Goal: Transaction & Acquisition: Purchase product/service

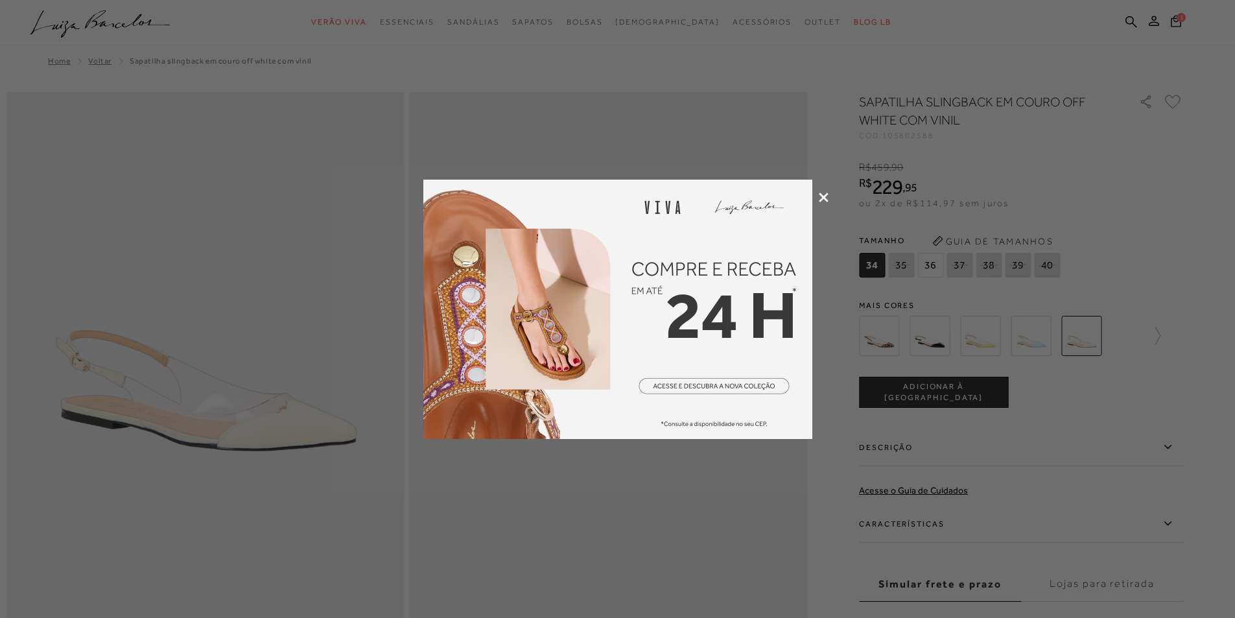
click at [821, 198] on icon at bounding box center [824, 198] width 10 height 10
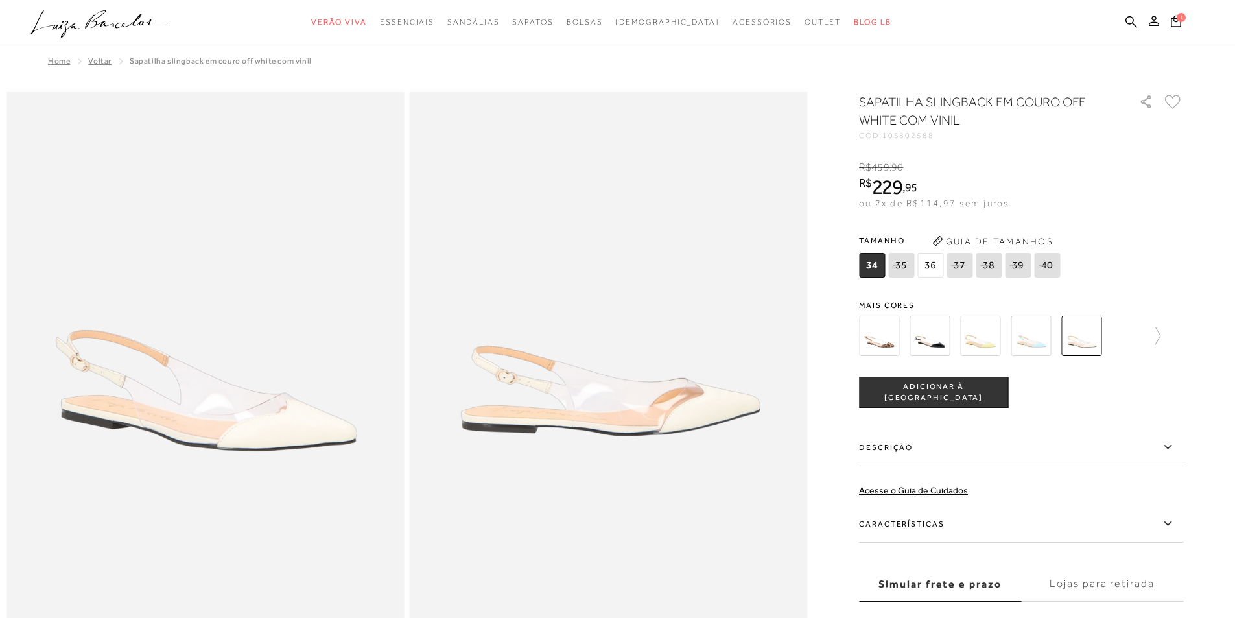
click at [934, 267] on span "36" at bounding box center [931, 265] width 26 height 25
click at [885, 348] on img at bounding box center [879, 336] width 40 height 40
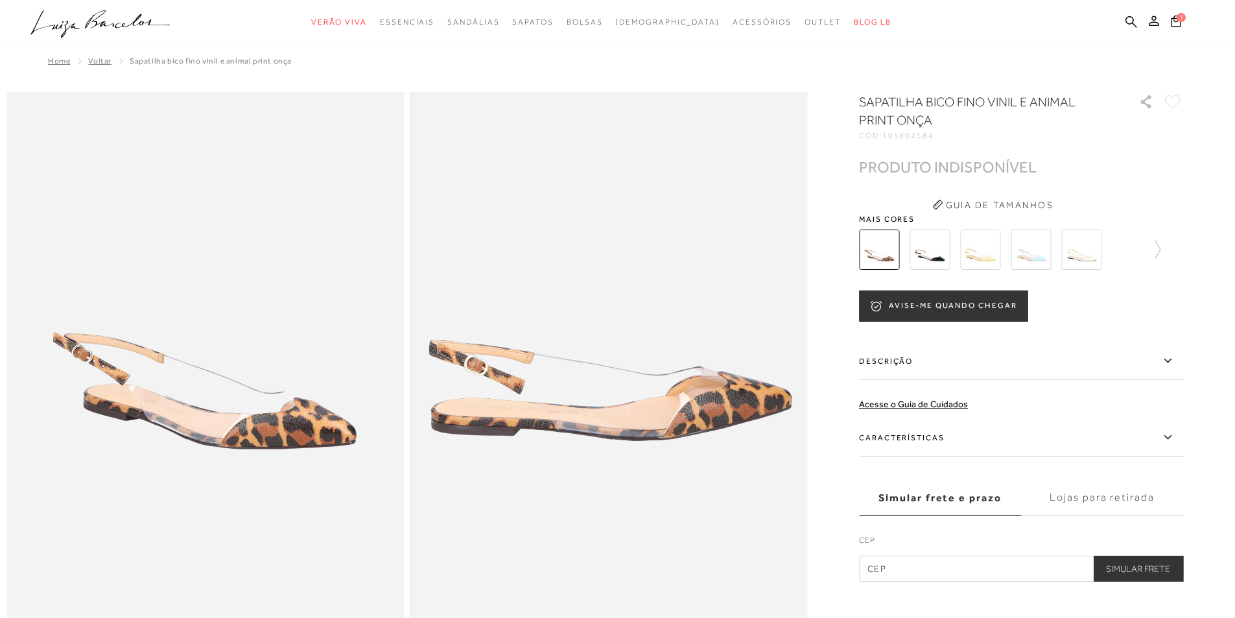
click at [1096, 261] on img at bounding box center [1082, 250] width 40 height 40
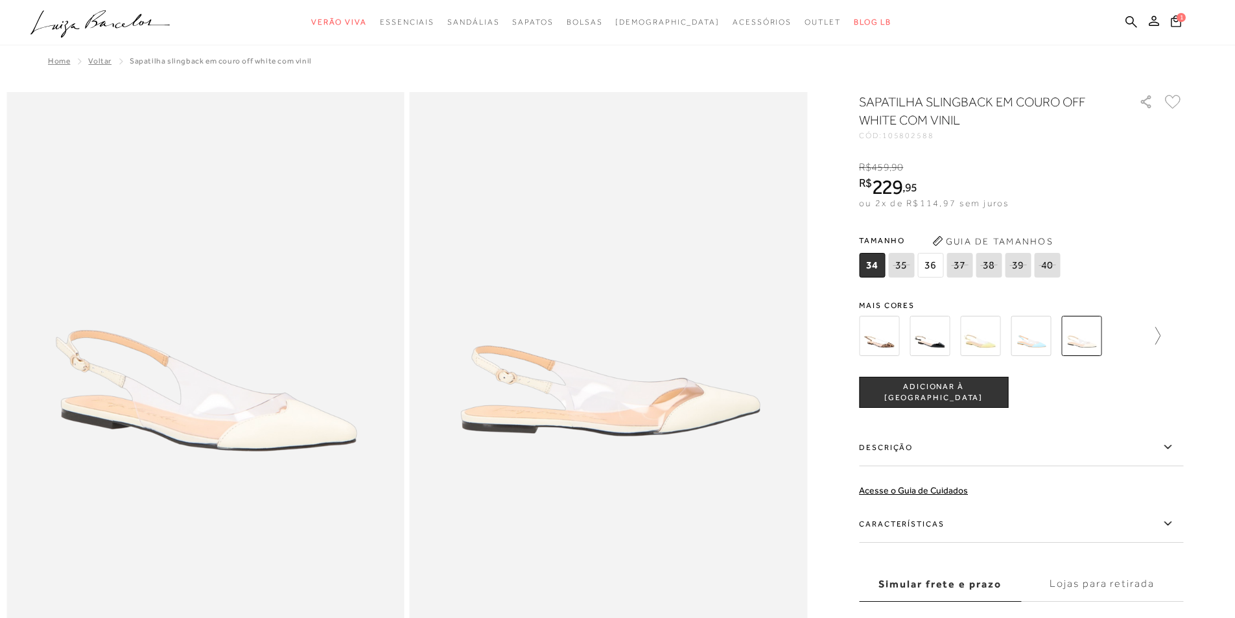
click at [1160, 333] on icon at bounding box center [1152, 336] width 18 height 18
click at [871, 331] on icon at bounding box center [868, 336] width 18 height 18
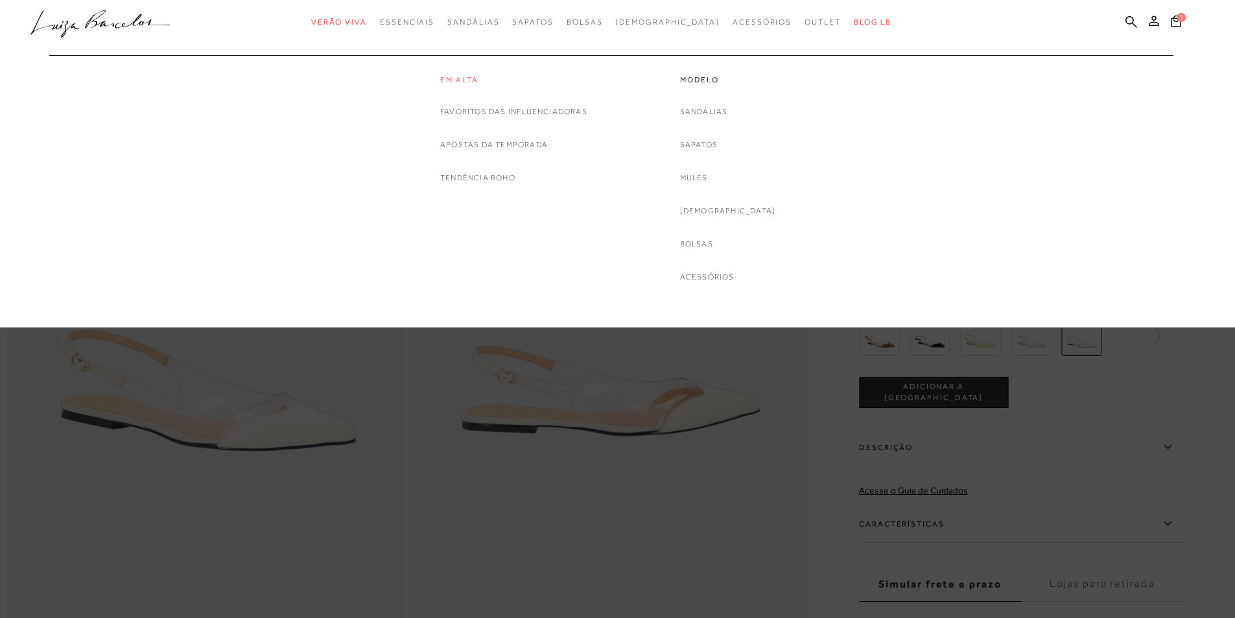
click at [450, 77] on link "Em alta" at bounding box center [513, 80] width 147 height 11
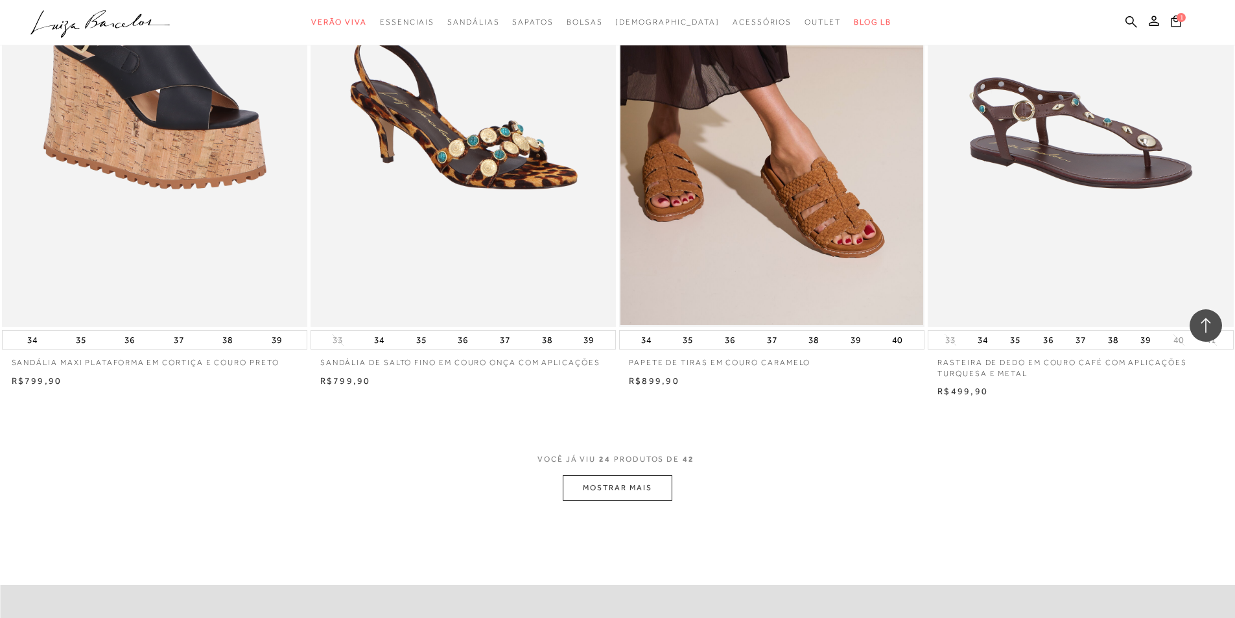
scroll to position [2983, 0]
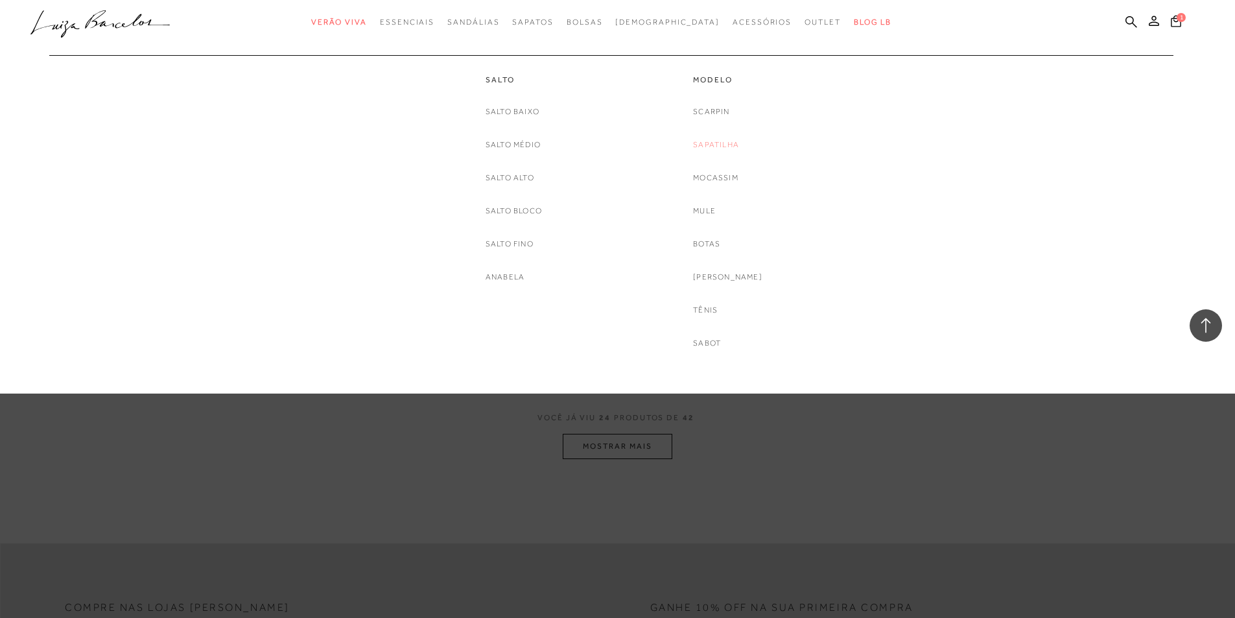
click at [722, 145] on link "Sapatilha" at bounding box center [716, 145] width 46 height 14
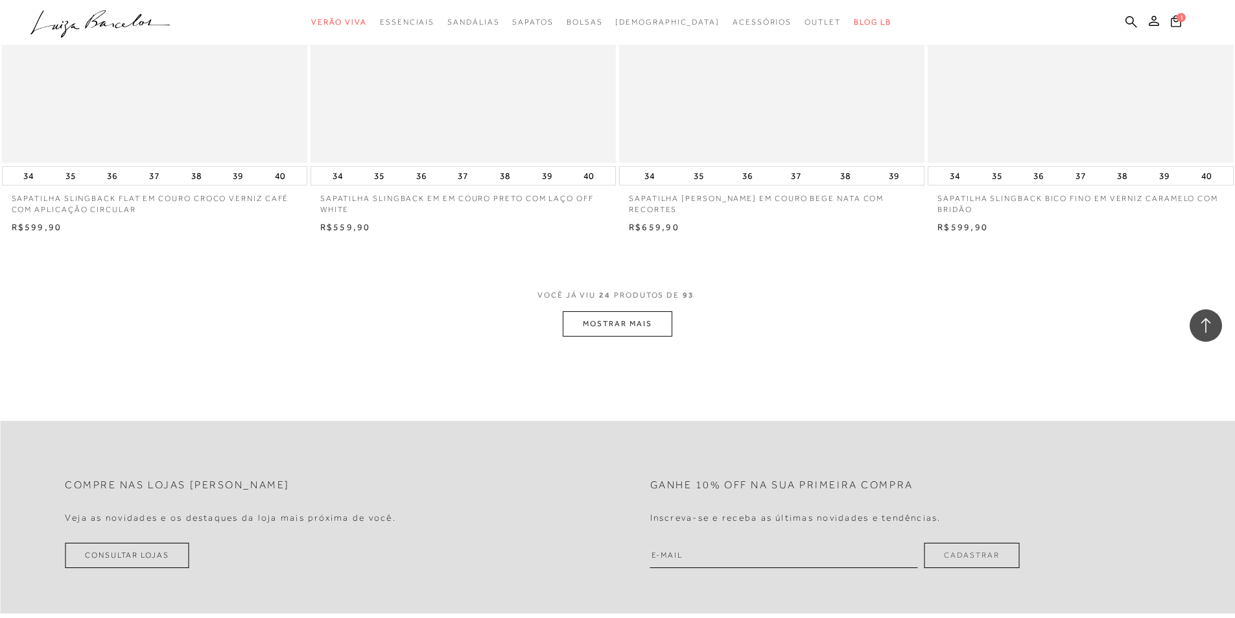
scroll to position [3178, 0]
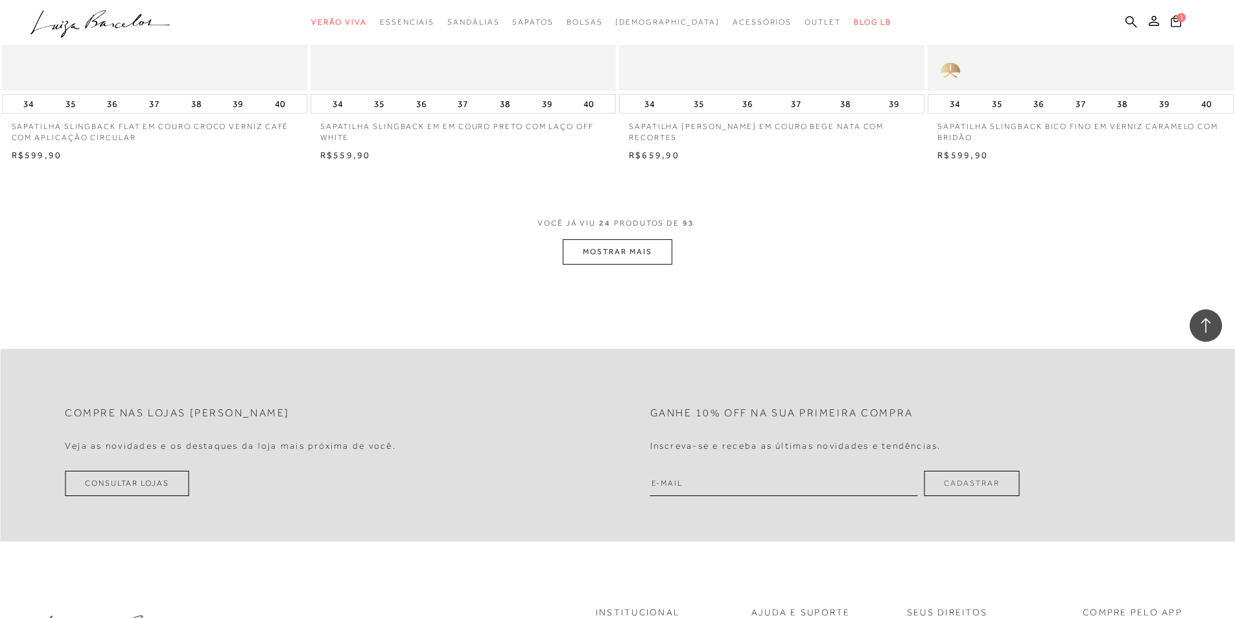
click at [634, 257] on button "MOSTRAR MAIS" at bounding box center [617, 251] width 109 height 25
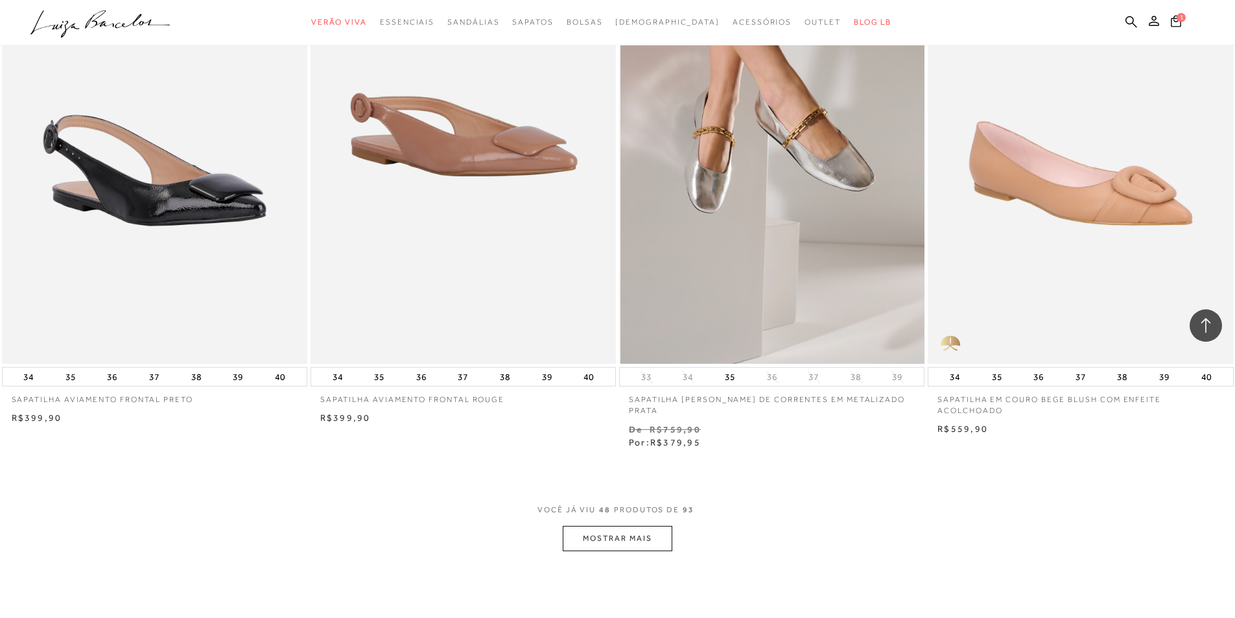
scroll to position [6485, 0]
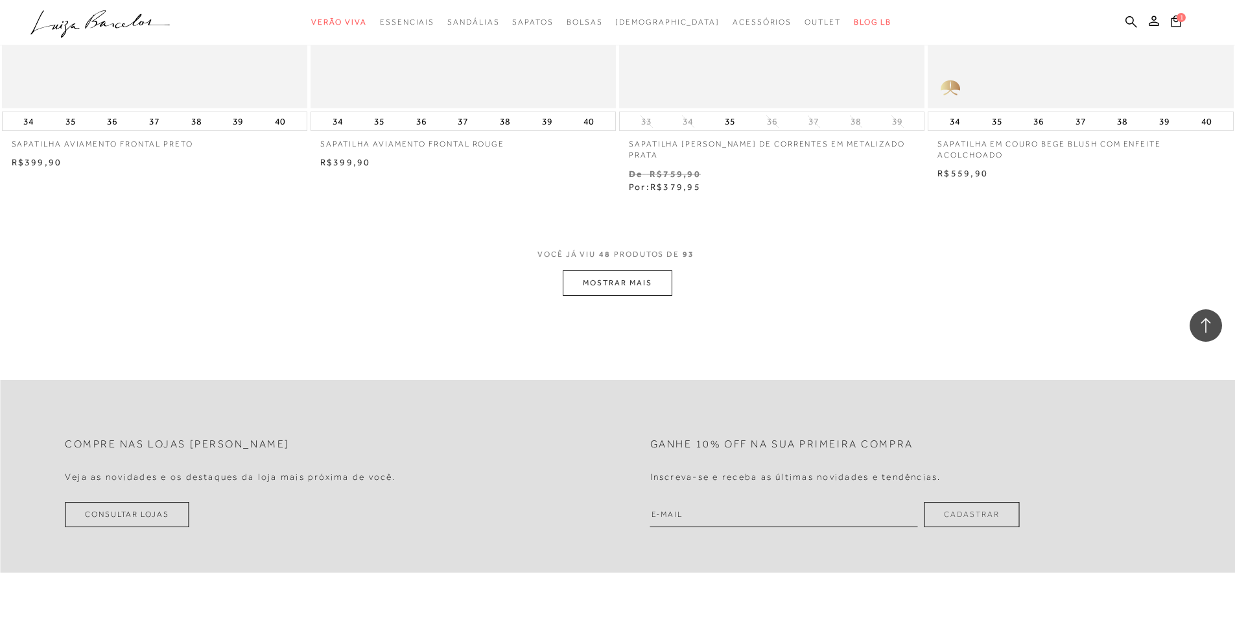
click at [623, 271] on button "MOSTRAR MAIS" at bounding box center [617, 282] width 109 height 25
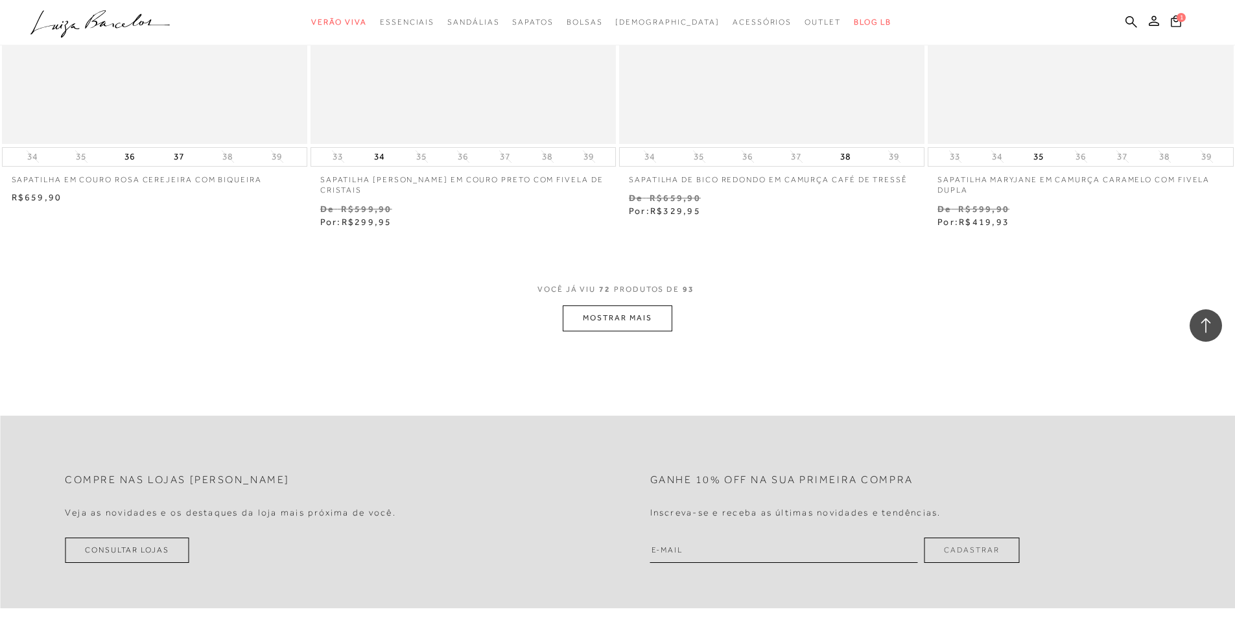
scroll to position [9793, 0]
click at [659, 305] on button "MOSTRAR MAIS" at bounding box center [617, 314] width 109 height 25
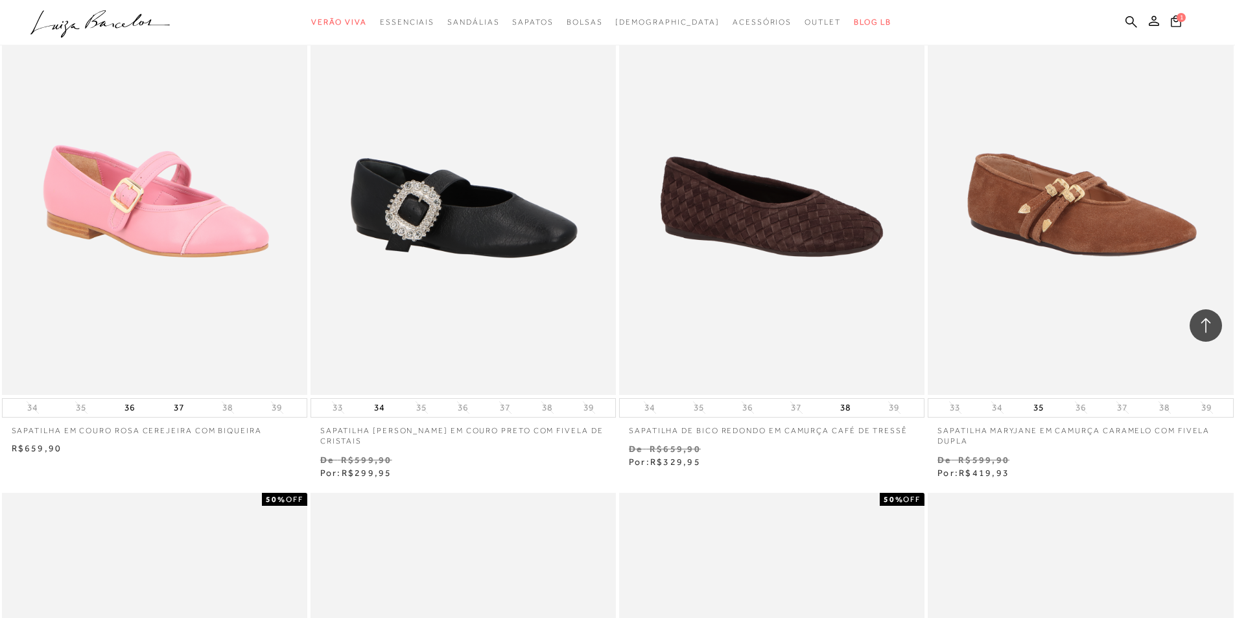
scroll to position [9533, 0]
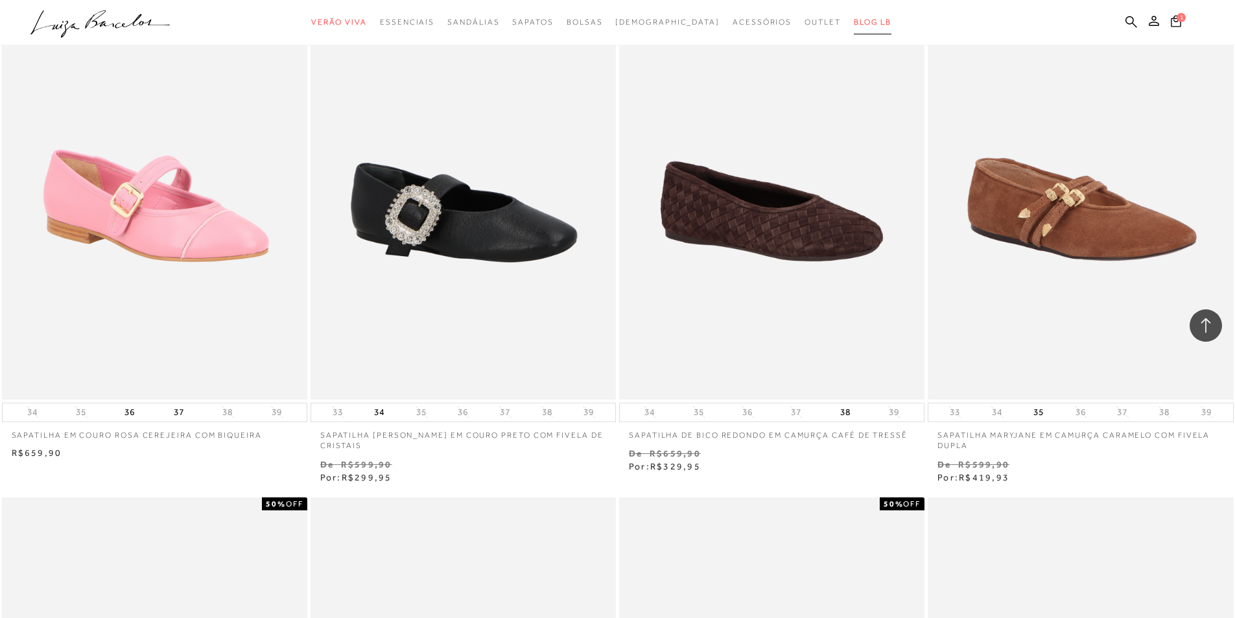
click at [854, 23] on span "BLOG LB" at bounding box center [873, 22] width 38 height 9
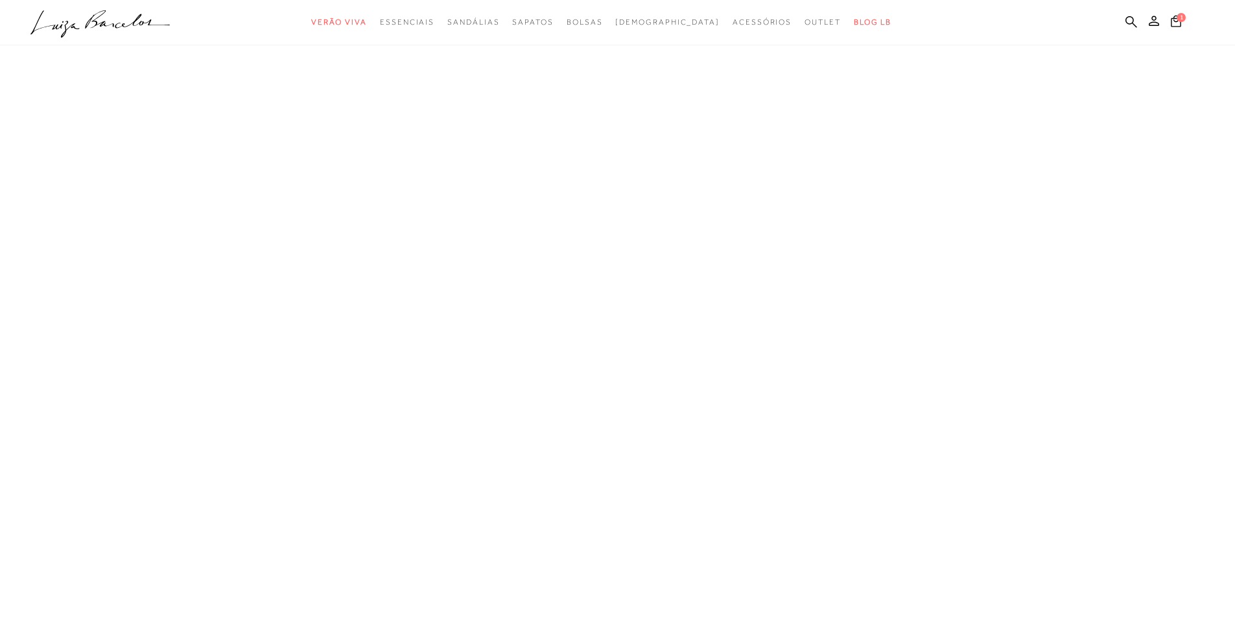
scroll to position [1, 0]
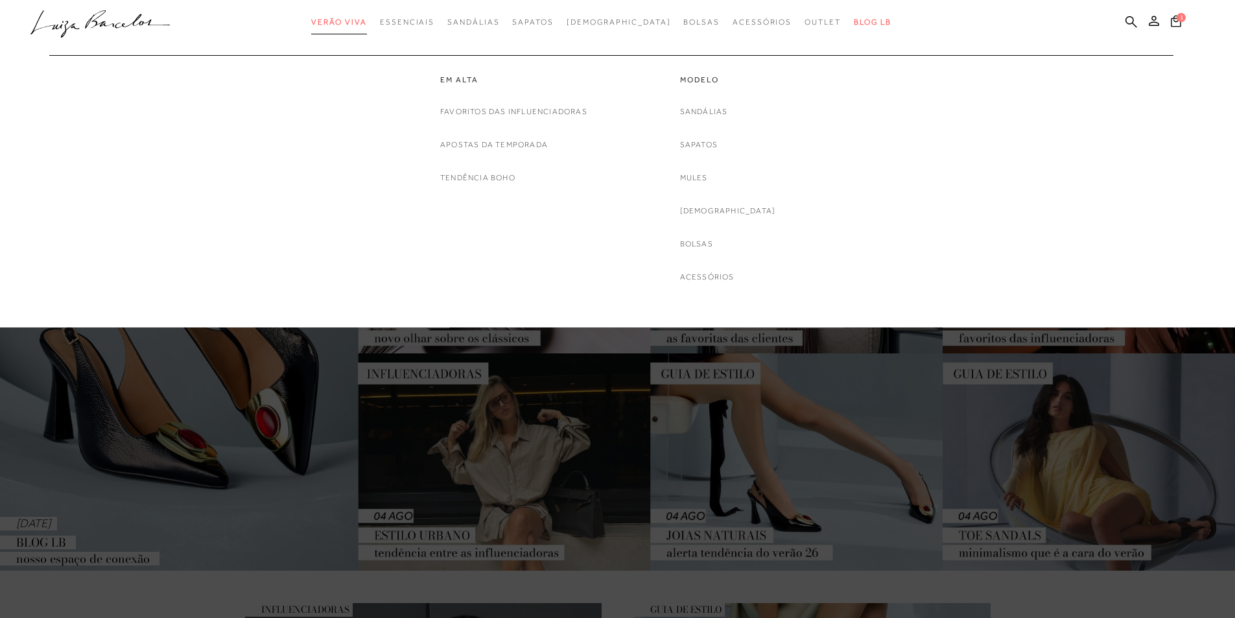
click at [367, 22] on span "Verão Viva" at bounding box center [339, 22] width 56 height 9
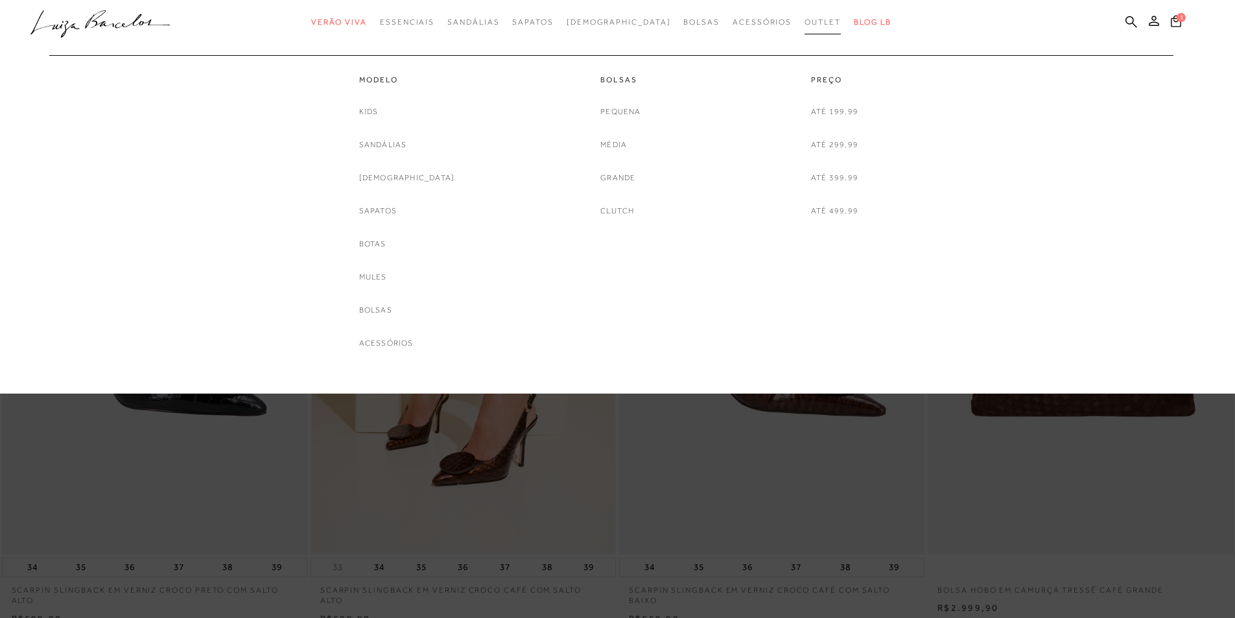
click at [805, 26] on span "Outlet" at bounding box center [823, 22] width 36 height 9
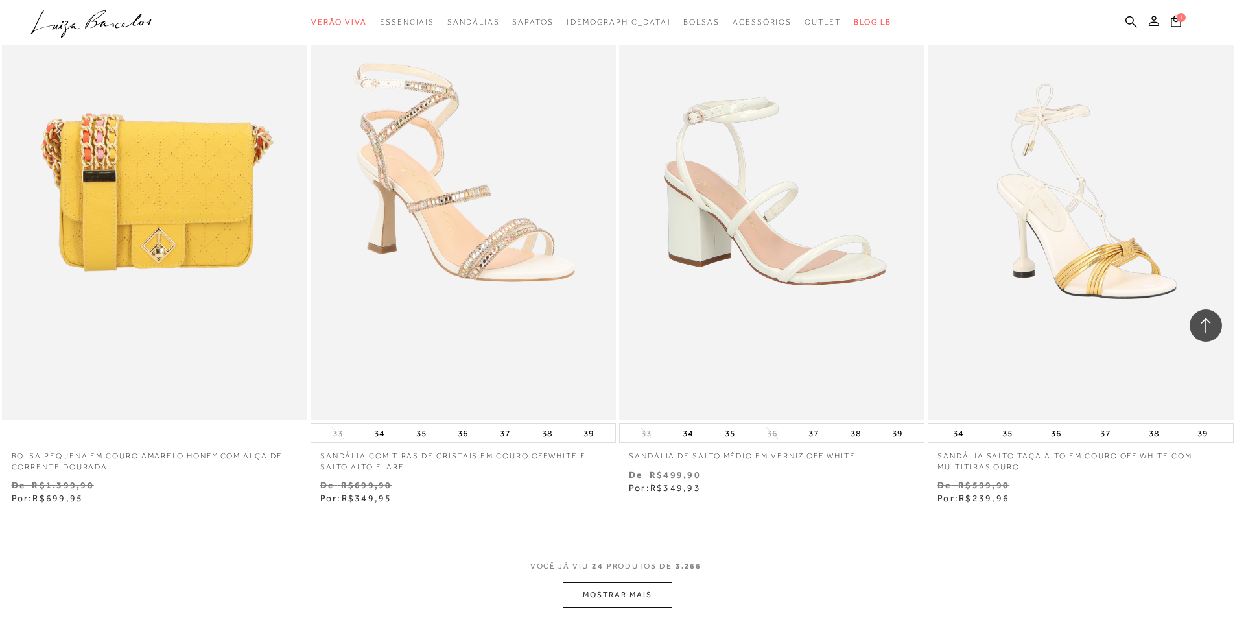
scroll to position [2983, 0]
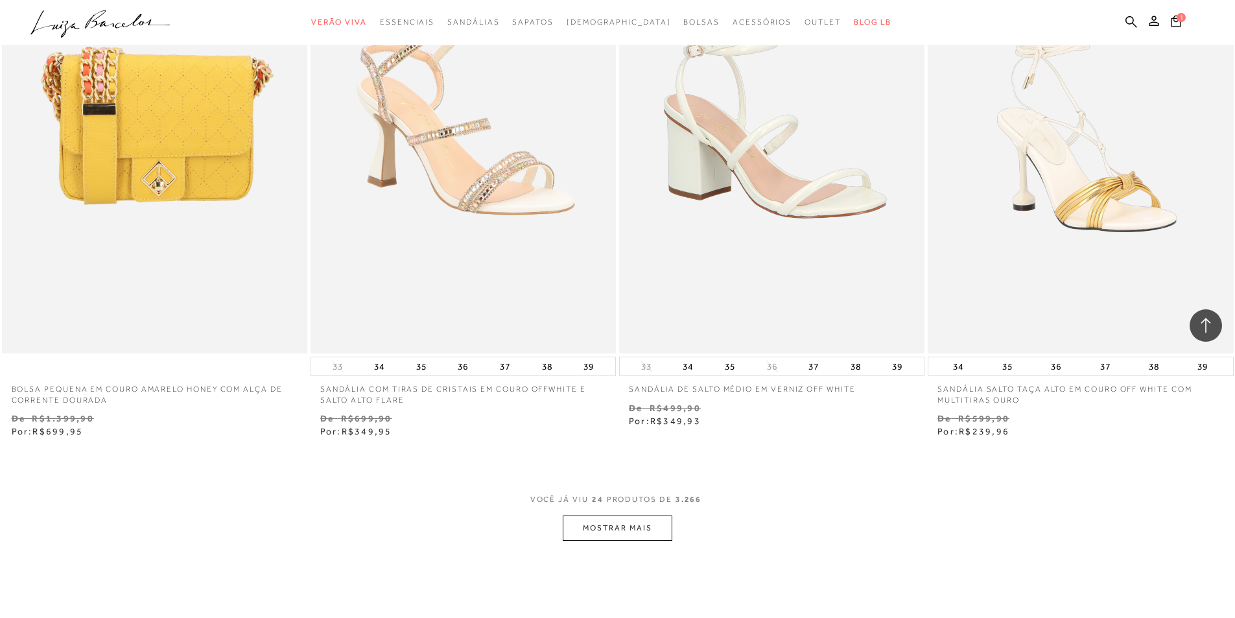
click at [636, 531] on button "MOSTRAR MAIS" at bounding box center [617, 528] width 109 height 25
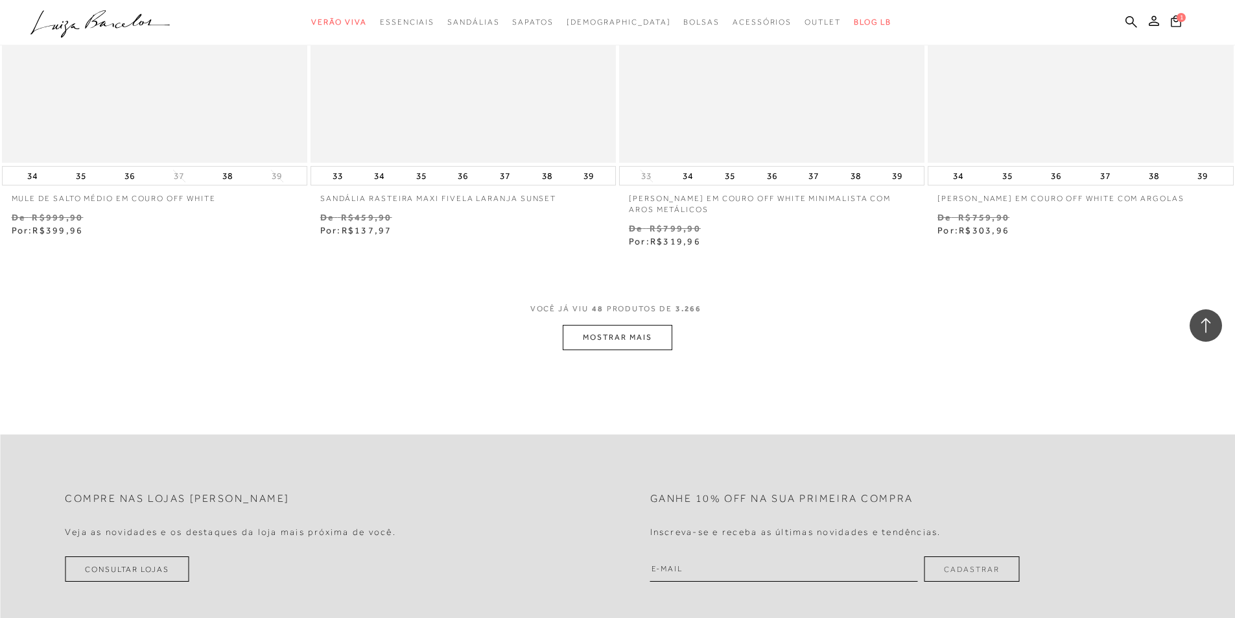
scroll to position [6485, 0]
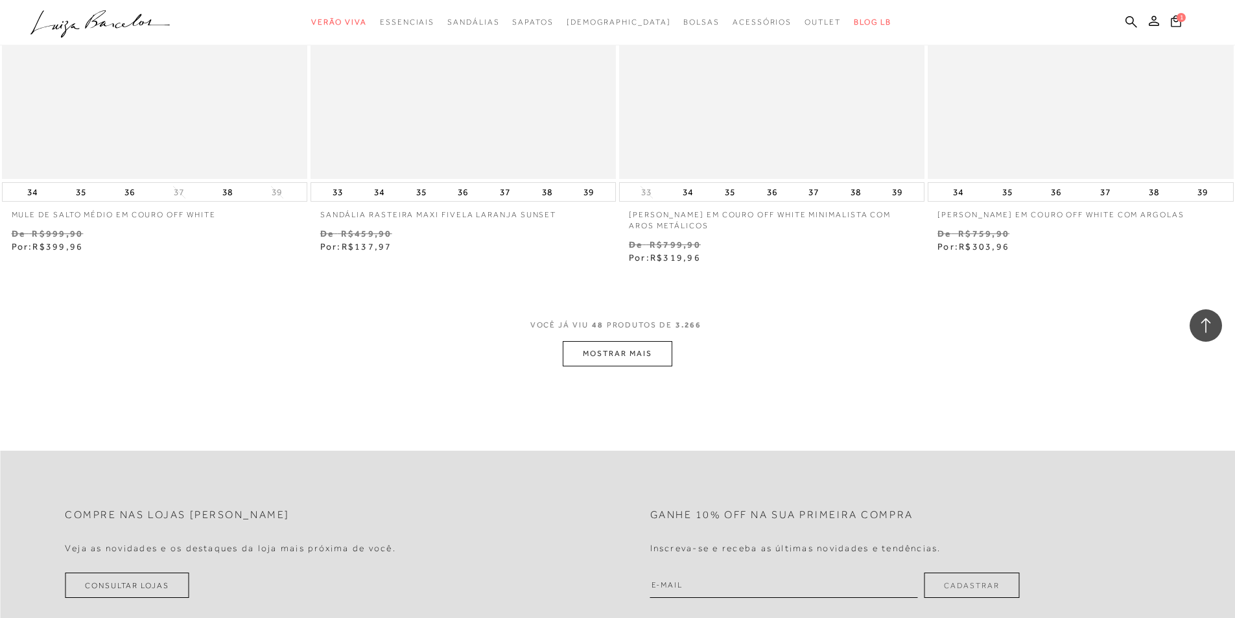
click at [653, 366] on button "MOSTRAR MAIS" at bounding box center [617, 353] width 109 height 25
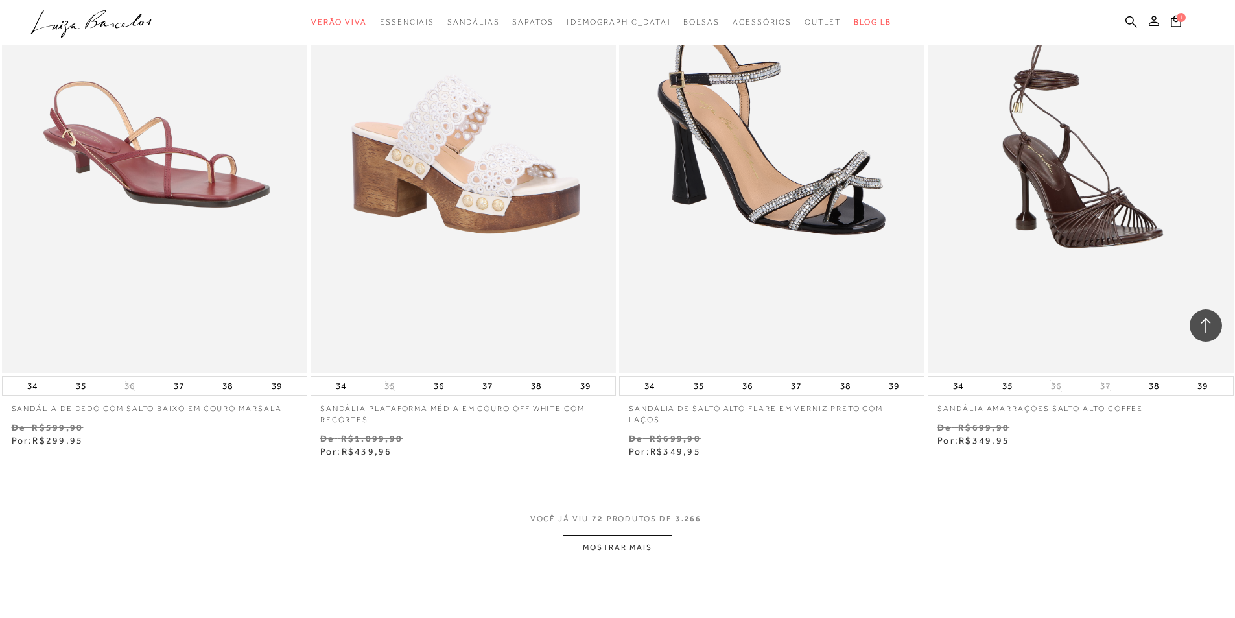
scroll to position [9598, 0]
click at [630, 555] on button "MOSTRAR MAIS" at bounding box center [617, 546] width 109 height 25
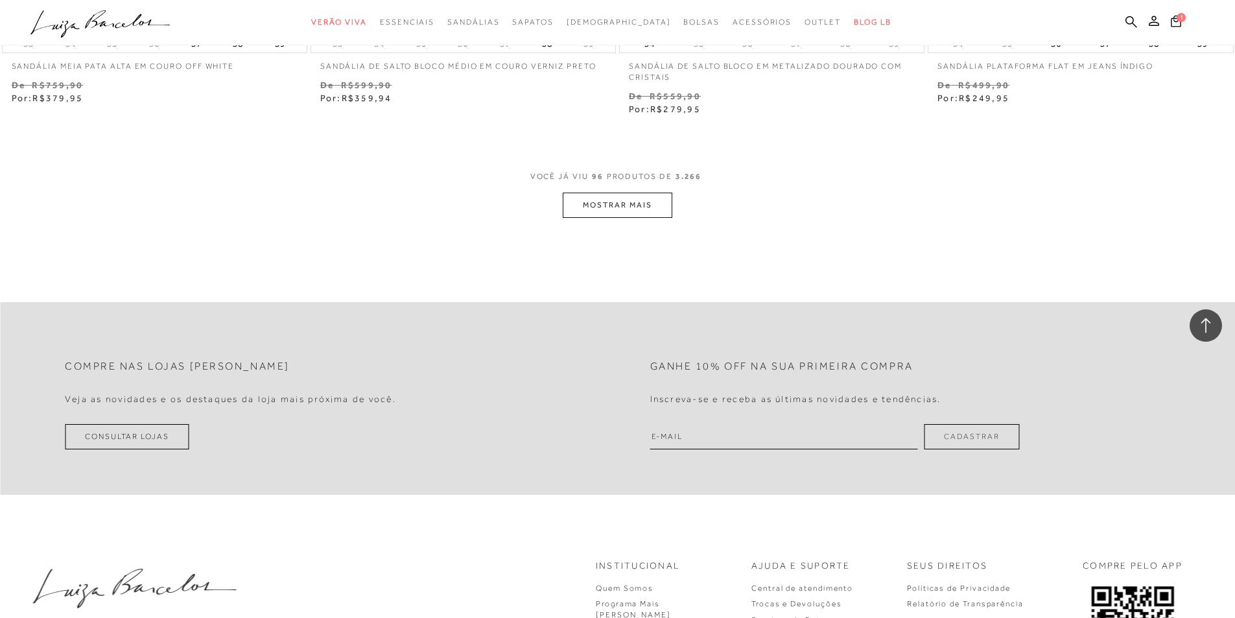
scroll to position [13295, 0]
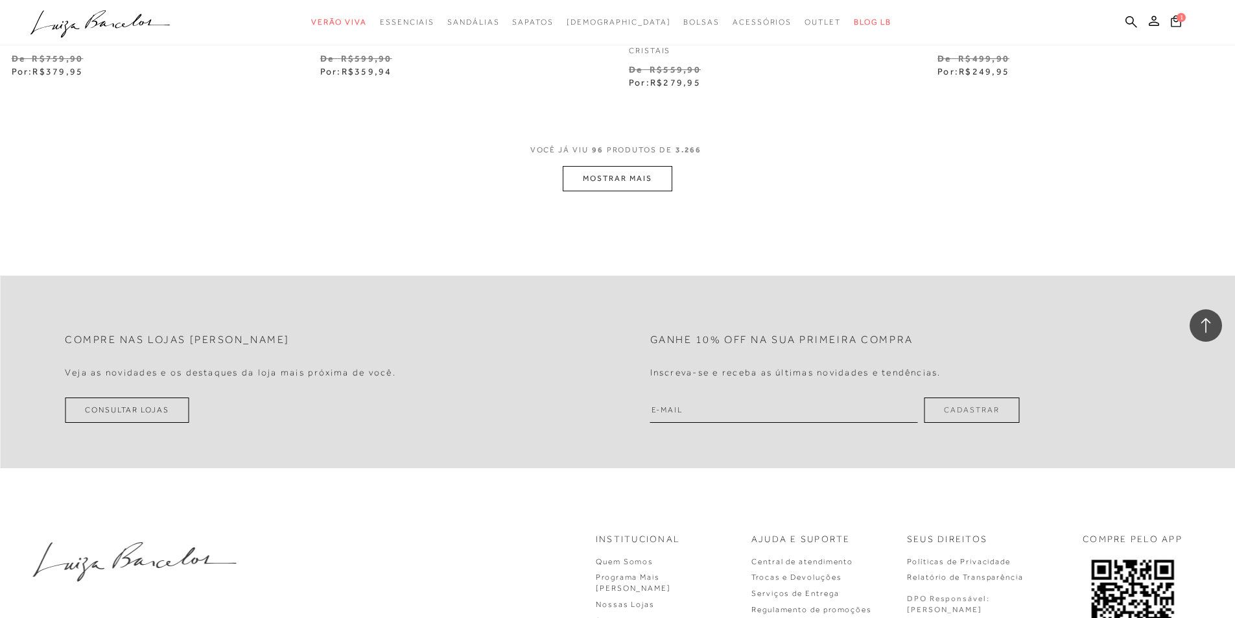
click at [637, 183] on button "MOSTRAR MAIS" at bounding box center [617, 178] width 109 height 25
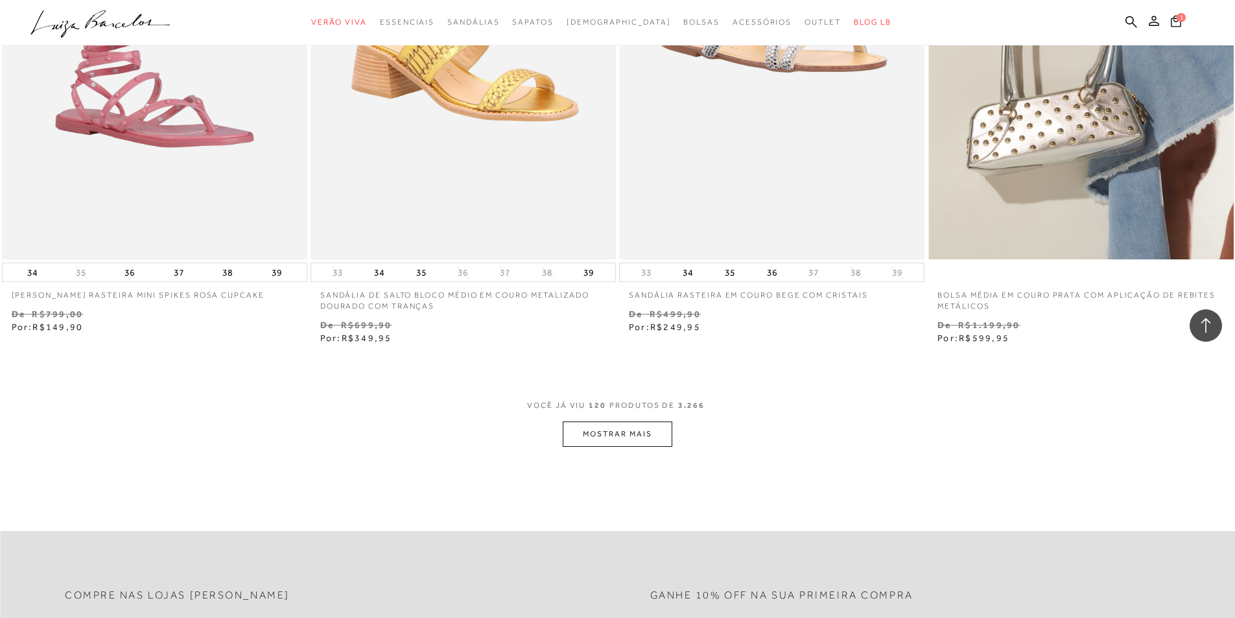
scroll to position [16408, 0]
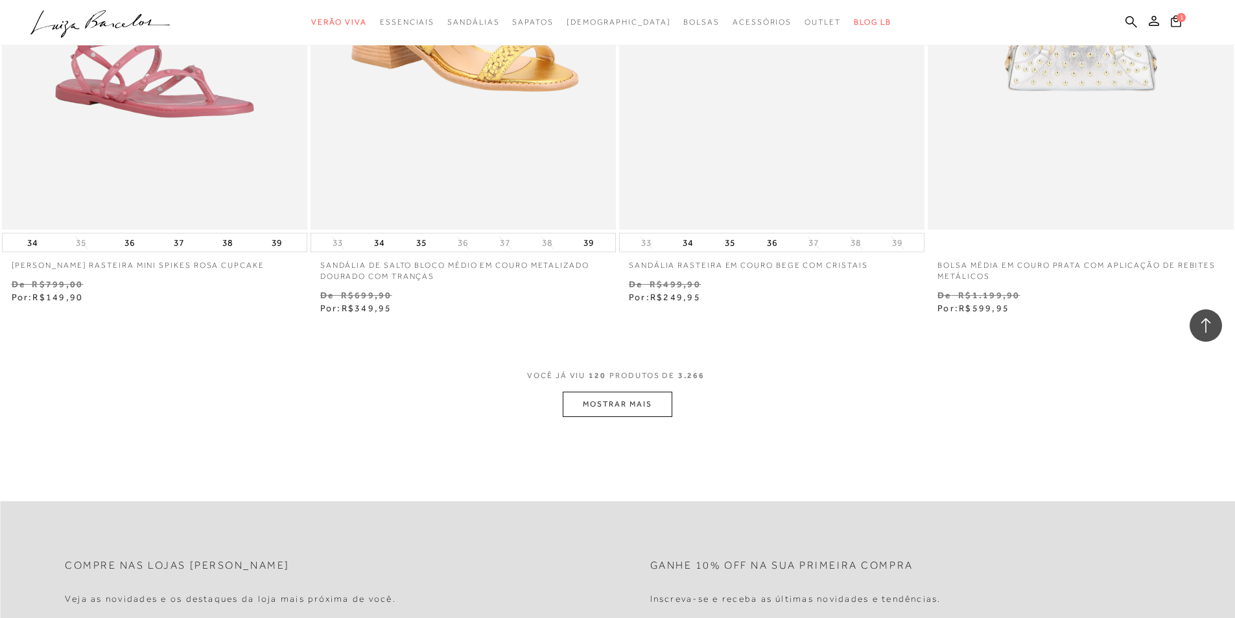
click at [591, 414] on button "MOSTRAR MAIS" at bounding box center [617, 404] width 109 height 25
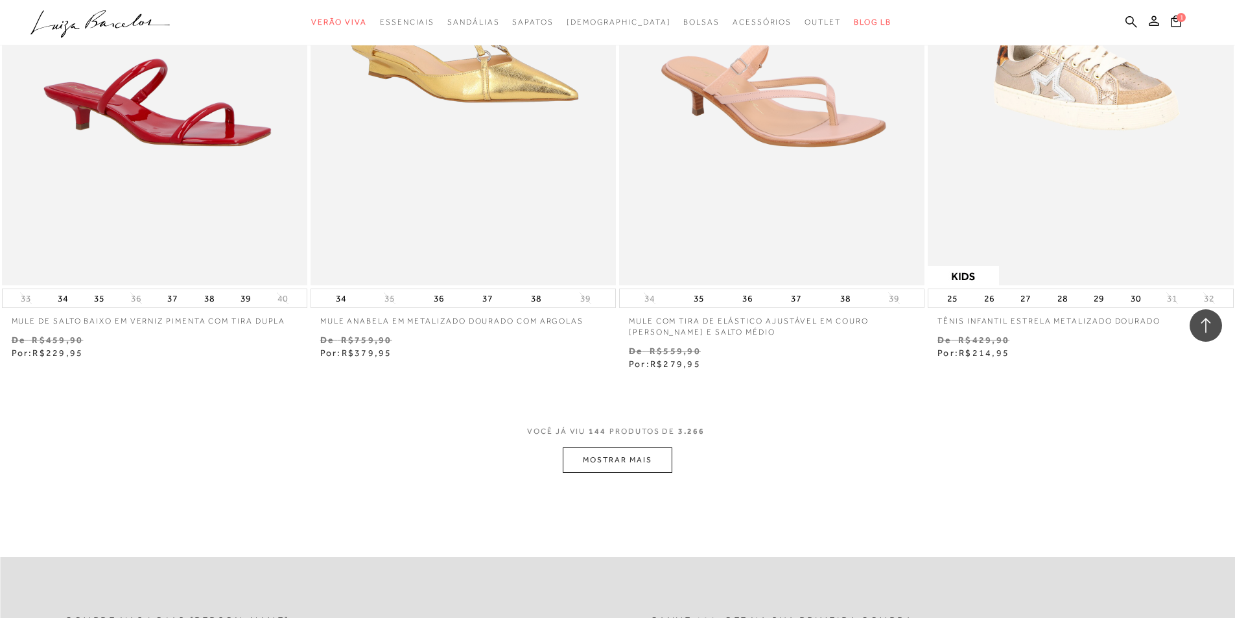
scroll to position [19715, 0]
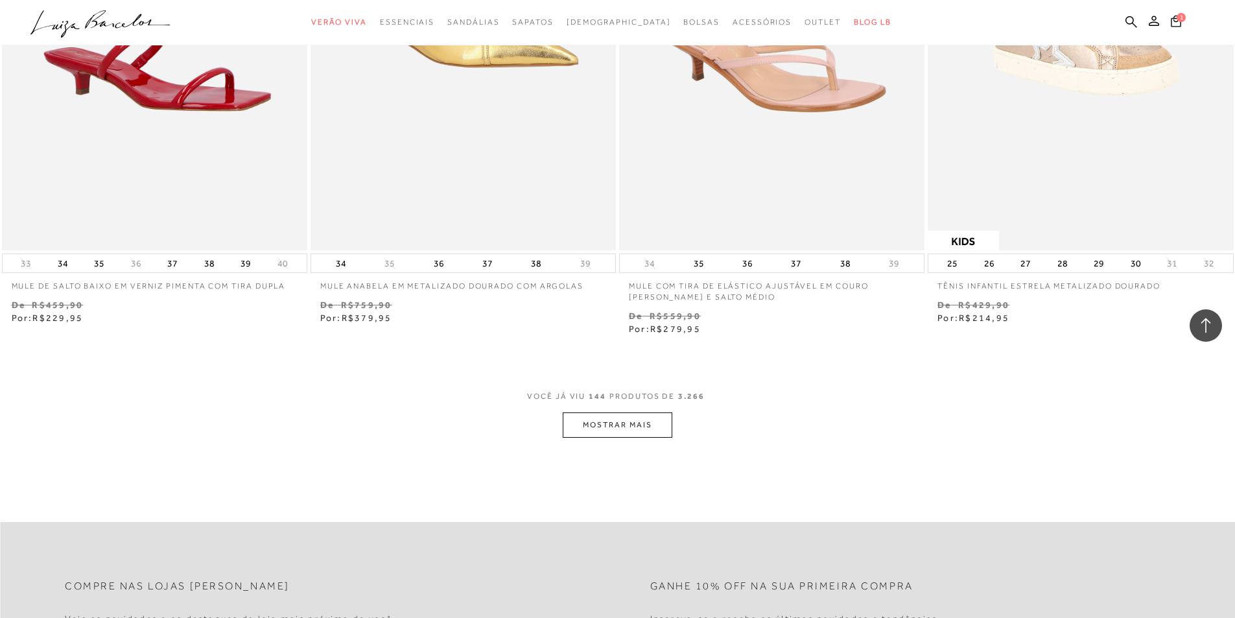
click at [626, 431] on button "MOSTRAR MAIS" at bounding box center [617, 424] width 109 height 25
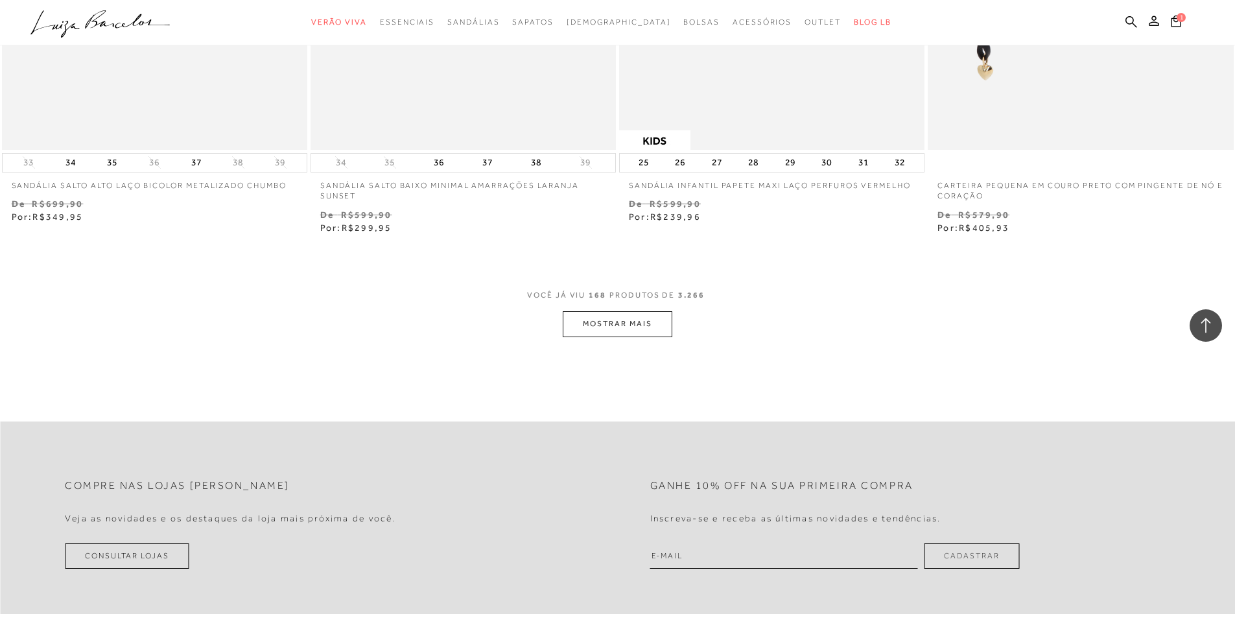
scroll to position [23152, 0]
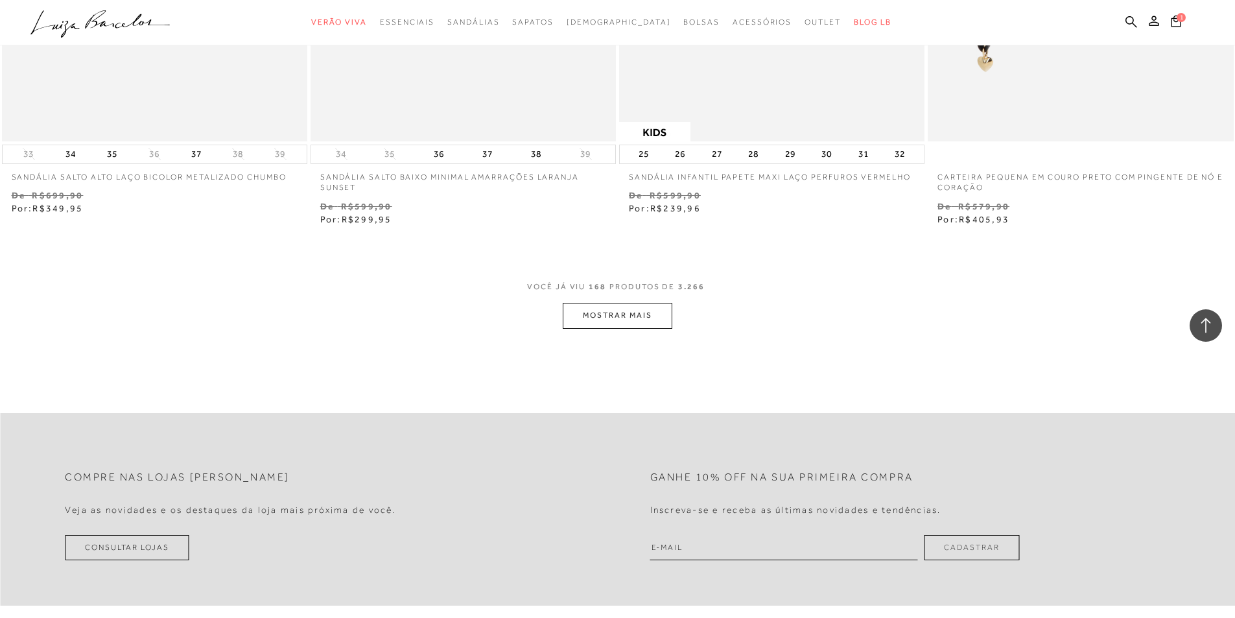
click at [628, 323] on button "MOSTRAR MAIS" at bounding box center [617, 315] width 109 height 25
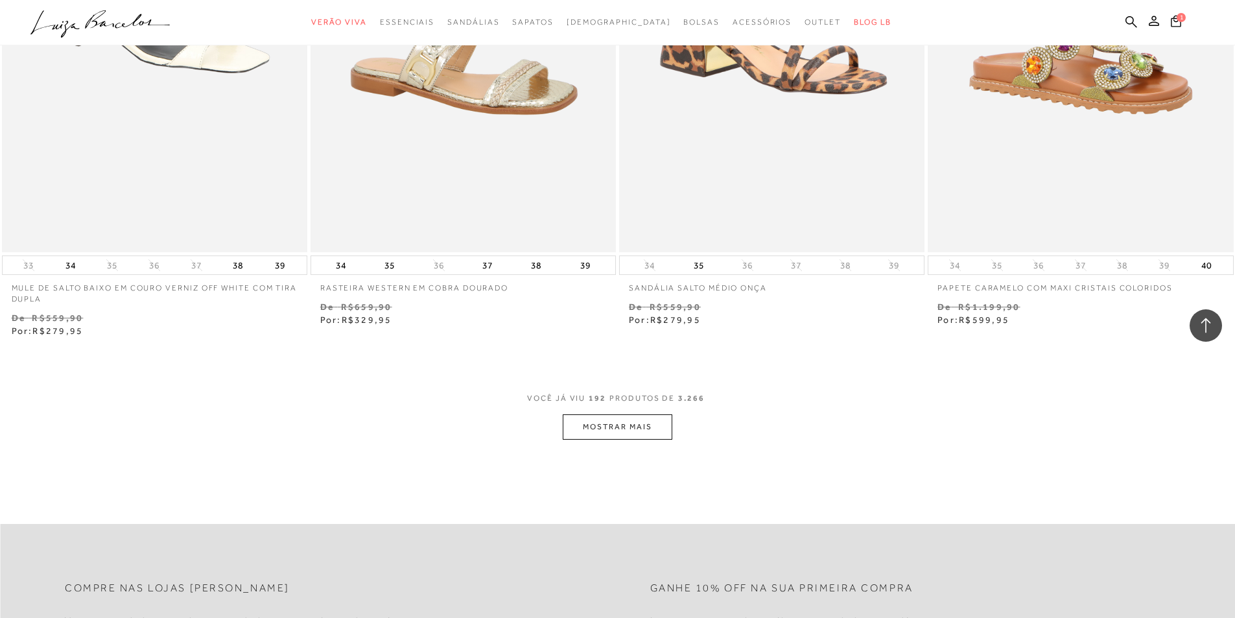
scroll to position [26524, 0]
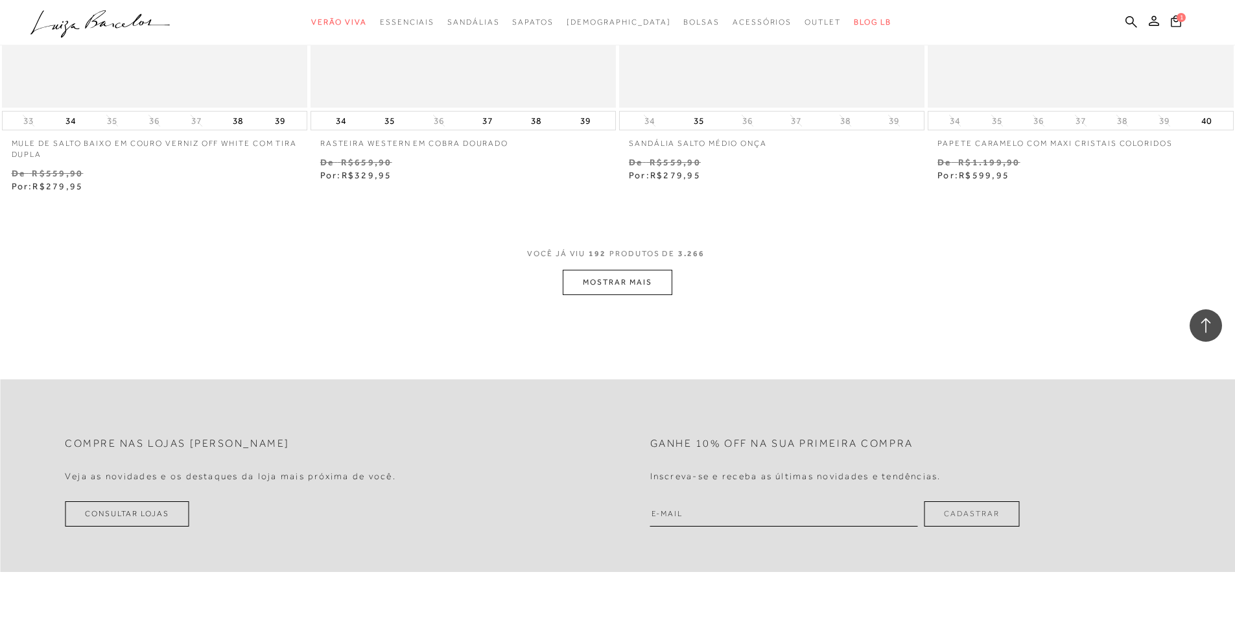
click at [627, 273] on button "MOSTRAR MAIS" at bounding box center [617, 282] width 109 height 25
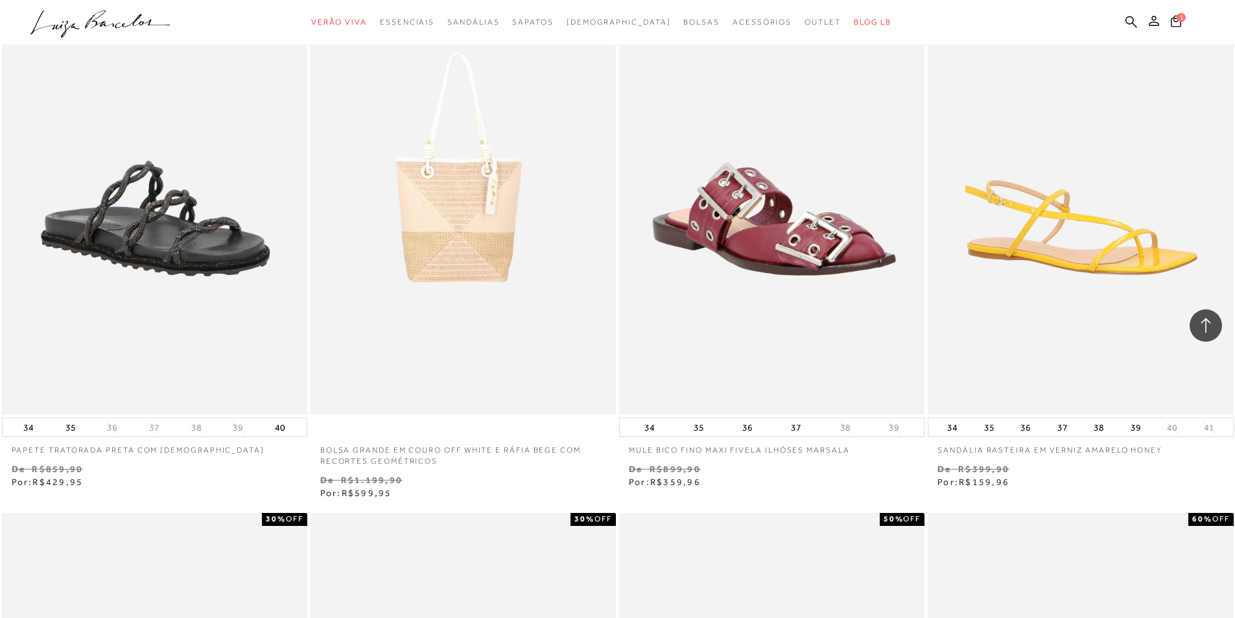
scroll to position [27951, 0]
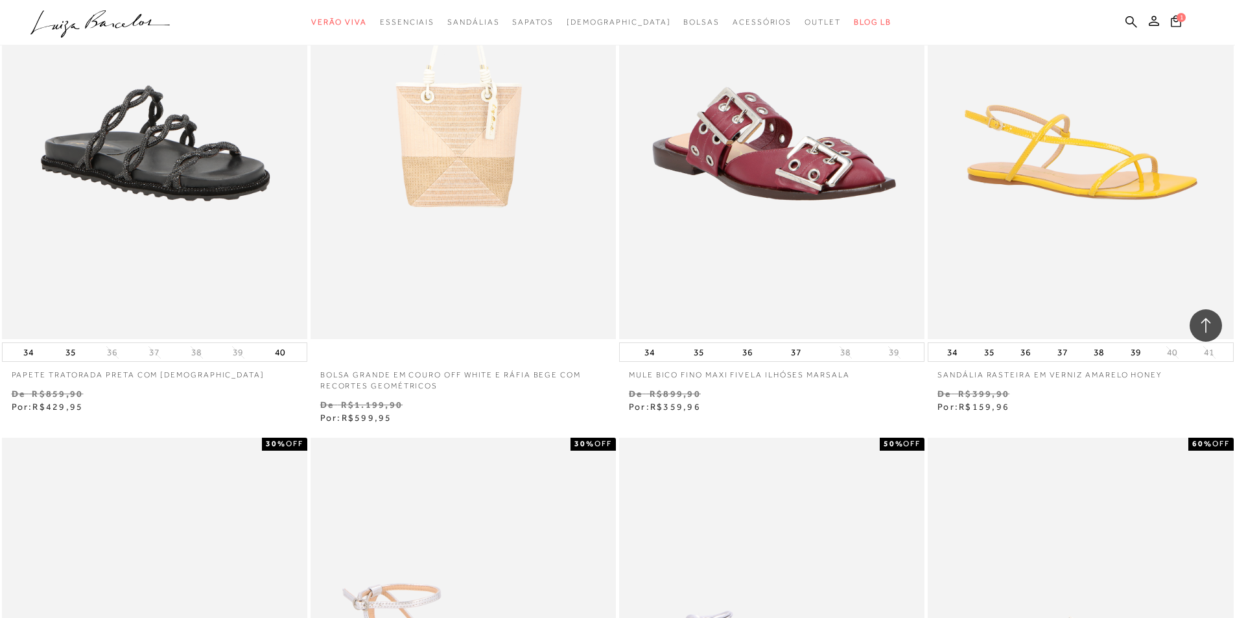
click at [75, 26] on icon at bounding box center [70, 29] width 19 height 17
